Goal: Task Accomplishment & Management: Complete application form

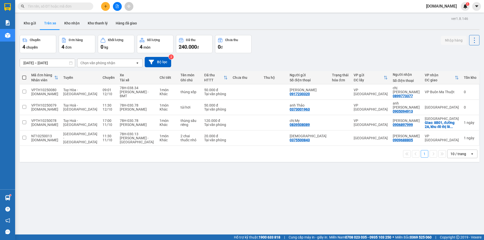
drag, startPoint x: 307, startPoint y: 150, endPoint x: 483, endPoint y: 212, distance: 186.4
click at [483, 212] on main "ver 1.8.146 Kho gửi Trên xe Kho nhận Kho thanh [PERSON_NAME] đã giao Chuyến 4 c…" at bounding box center [242, 117] width 484 height 234
click at [74, 22] on button "Kho nhận" at bounding box center [71, 23] width 23 height 12
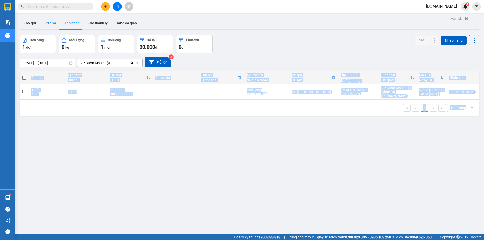
click at [51, 24] on button "Trên xe" at bounding box center [50, 23] width 20 height 12
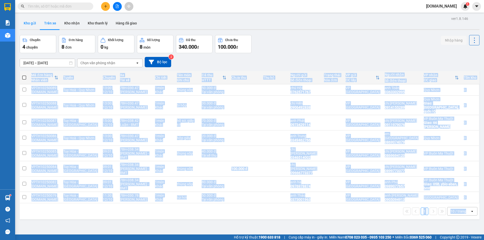
click at [31, 23] on button "Kho gửi" at bounding box center [30, 23] width 20 height 12
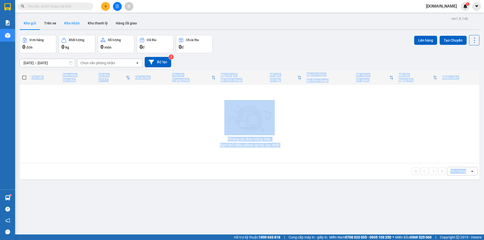
click at [70, 22] on button "Kho nhận" at bounding box center [71, 23] width 23 height 12
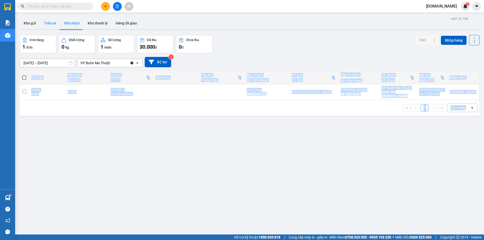
click at [49, 23] on button "Trên xe" at bounding box center [50, 23] width 20 height 12
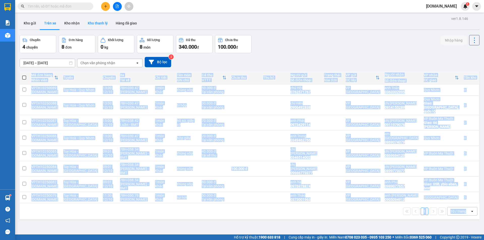
click at [95, 22] on button "Kho thanh lý" at bounding box center [98, 23] width 28 height 12
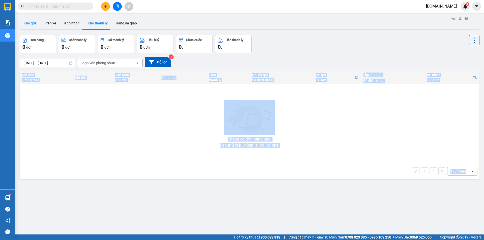
click at [29, 23] on button "Kho gửi" at bounding box center [30, 23] width 20 height 12
type input "[DATE] – [DATE]"
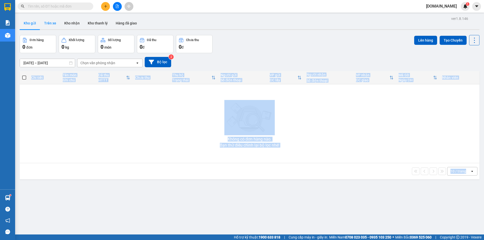
click at [51, 22] on button "Trên xe" at bounding box center [50, 23] width 20 height 12
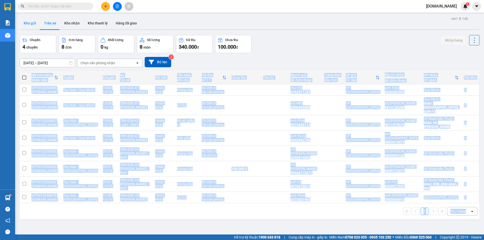
click at [28, 22] on button "Kho gửi" at bounding box center [30, 23] width 20 height 12
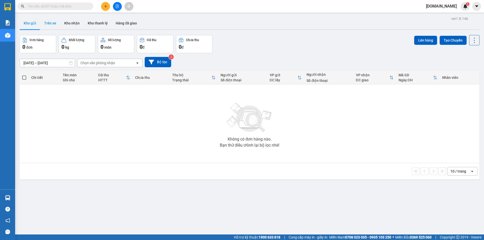
click at [50, 22] on button "Trên xe" at bounding box center [50, 23] width 20 height 12
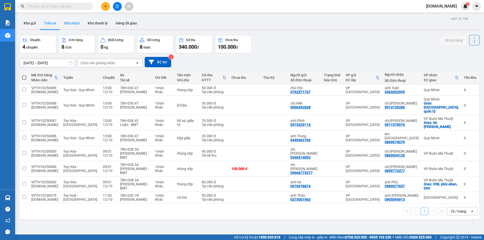
click at [69, 21] on button "Kho nhận" at bounding box center [71, 23] width 23 height 12
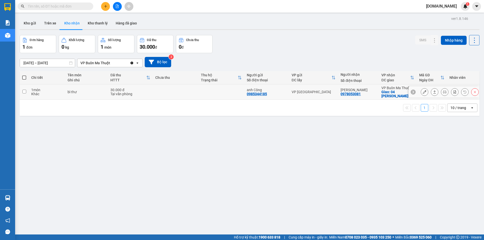
click at [196, 91] on td at bounding box center [176, 91] width 46 height 15
checkbox input "true"
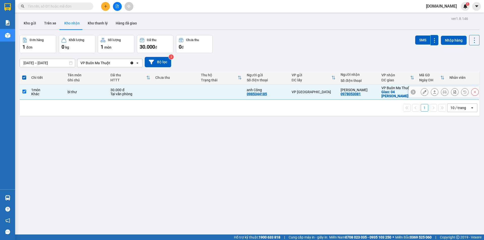
click at [422, 90] on icon at bounding box center [424, 92] width 4 height 4
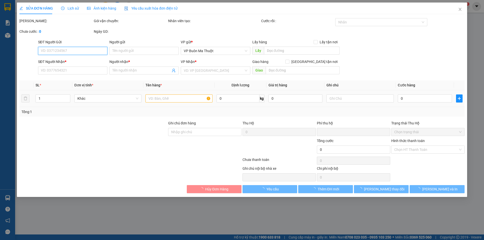
type input "0985344185"
type input "anh Công"
type input "0978053081"
type input "[PERSON_NAME]"
checkbox input "true"
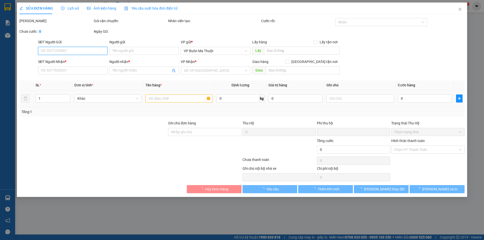
type input "04 mai hắc đế"
type input "0"
type input "30.000"
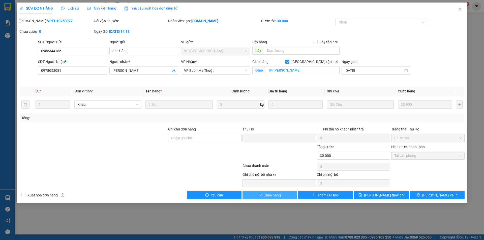
click at [276, 195] on span "Giao hàng" at bounding box center [272, 195] width 16 height 6
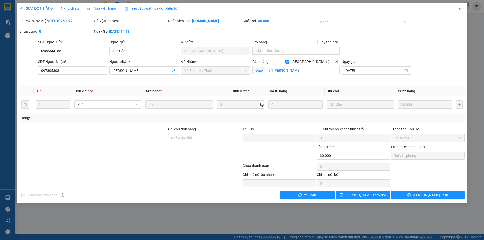
click at [459, 10] on icon "close" at bounding box center [460, 9] width 4 height 4
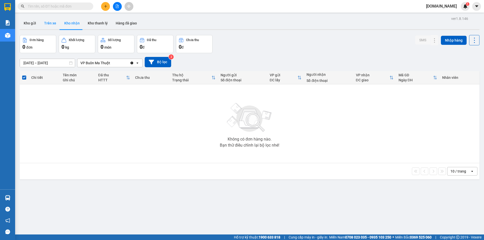
click at [48, 22] on button "Trên xe" at bounding box center [50, 23] width 20 height 12
